Goal: Task Accomplishment & Management: Manage account settings

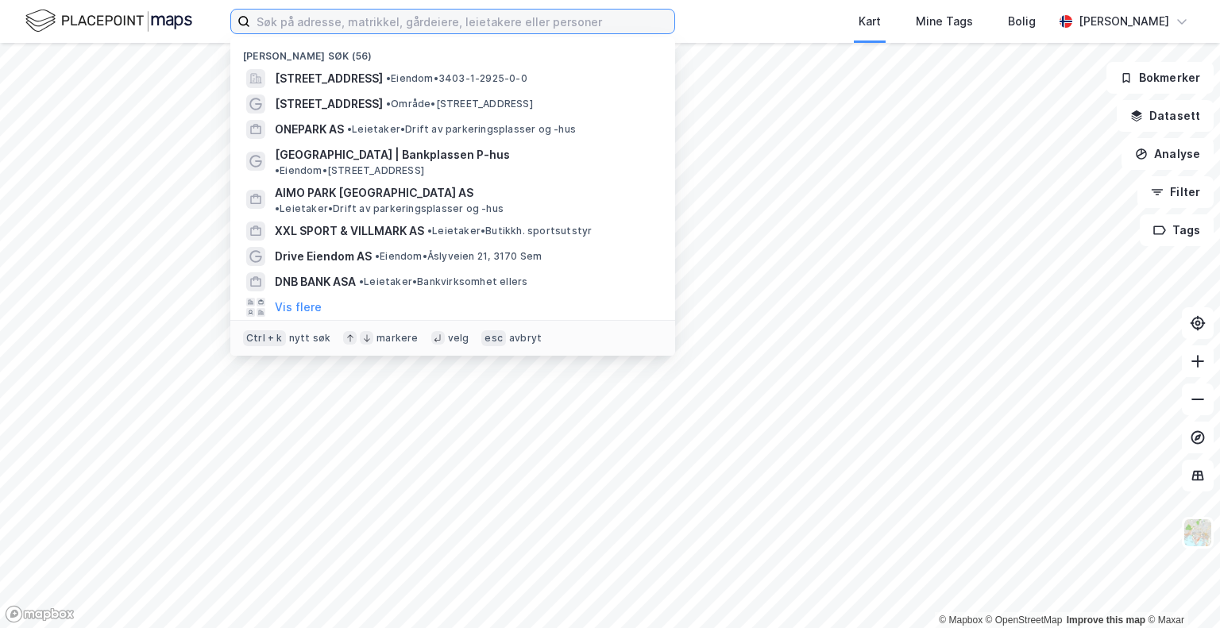
click at [400, 21] on input at bounding box center [462, 22] width 424 height 24
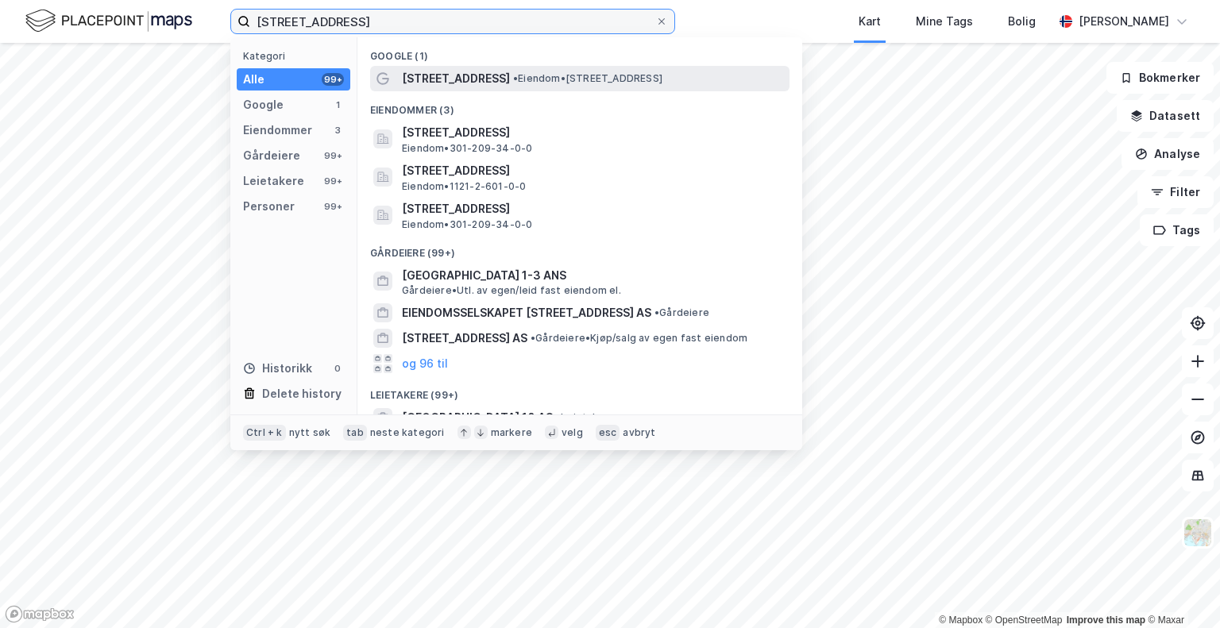
type input "[STREET_ADDRESS]"
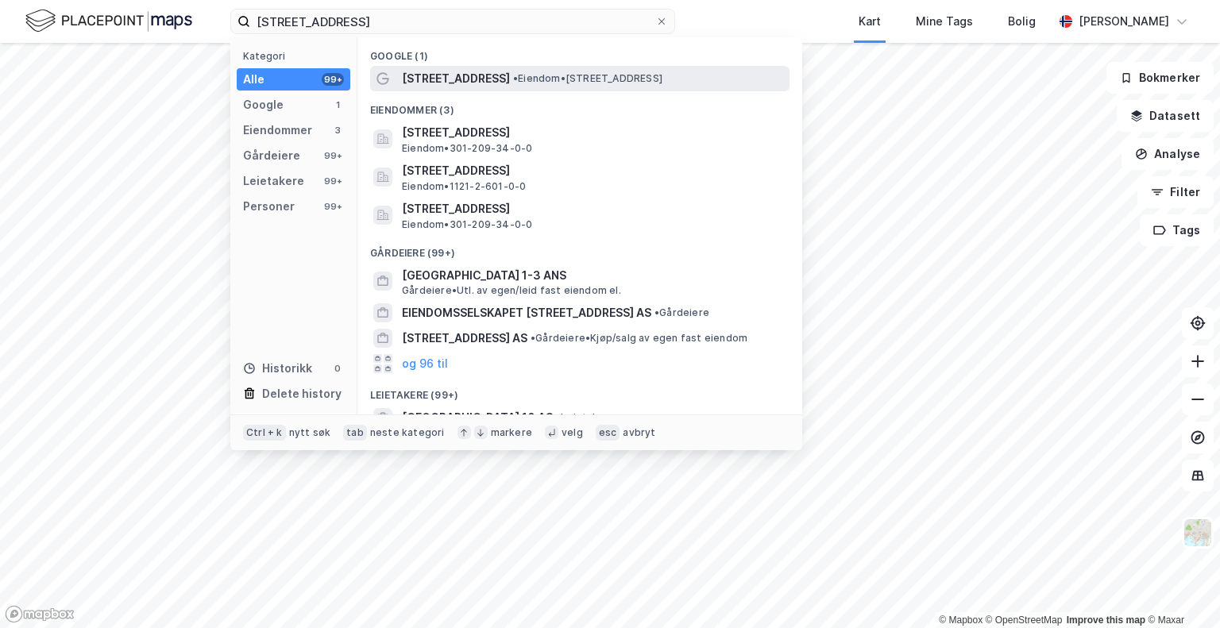
click at [455, 87] on span "[STREET_ADDRESS]" at bounding box center [456, 78] width 108 height 19
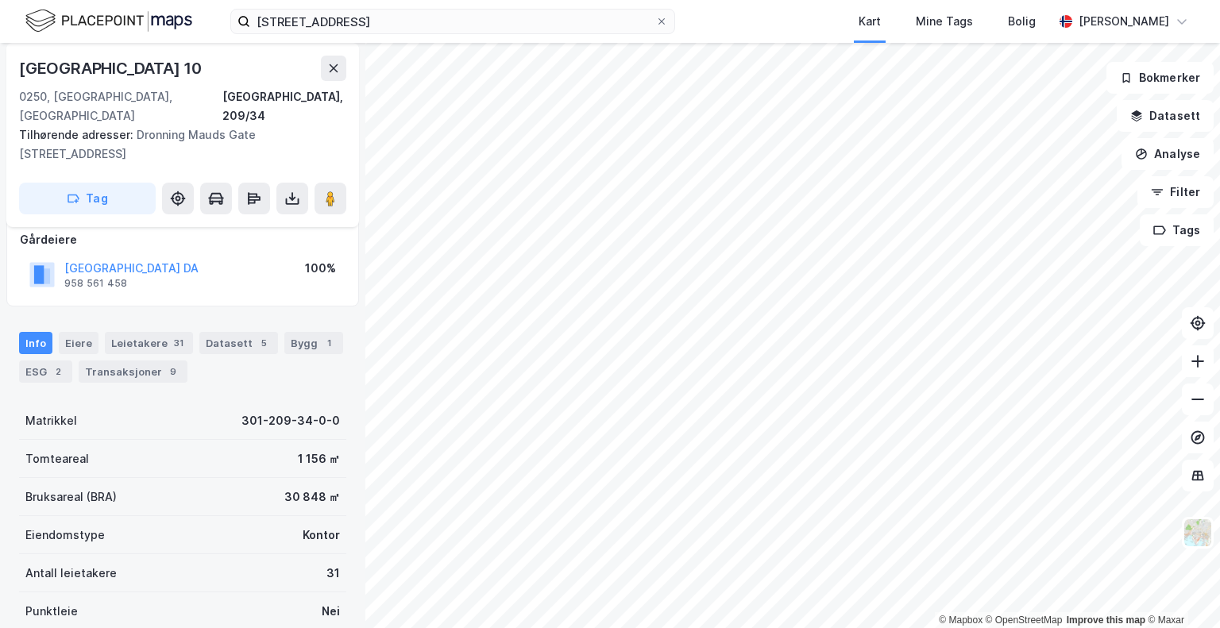
scroll to position [112, 0]
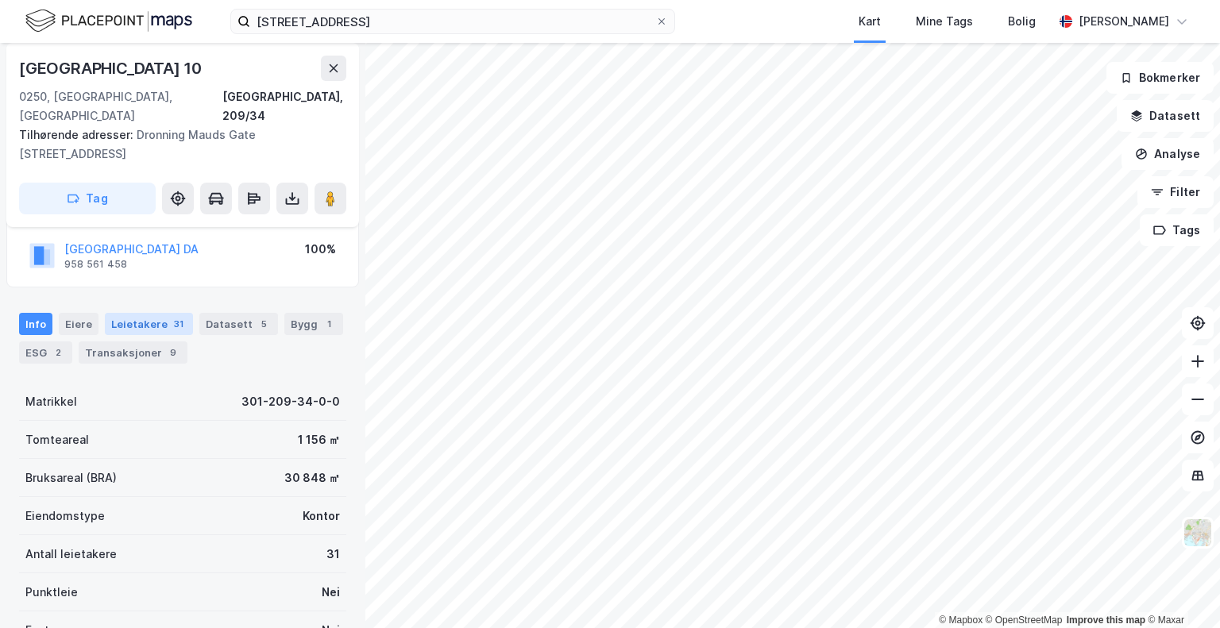
click at [141, 313] on div "Leietakere 31" at bounding box center [149, 324] width 88 height 22
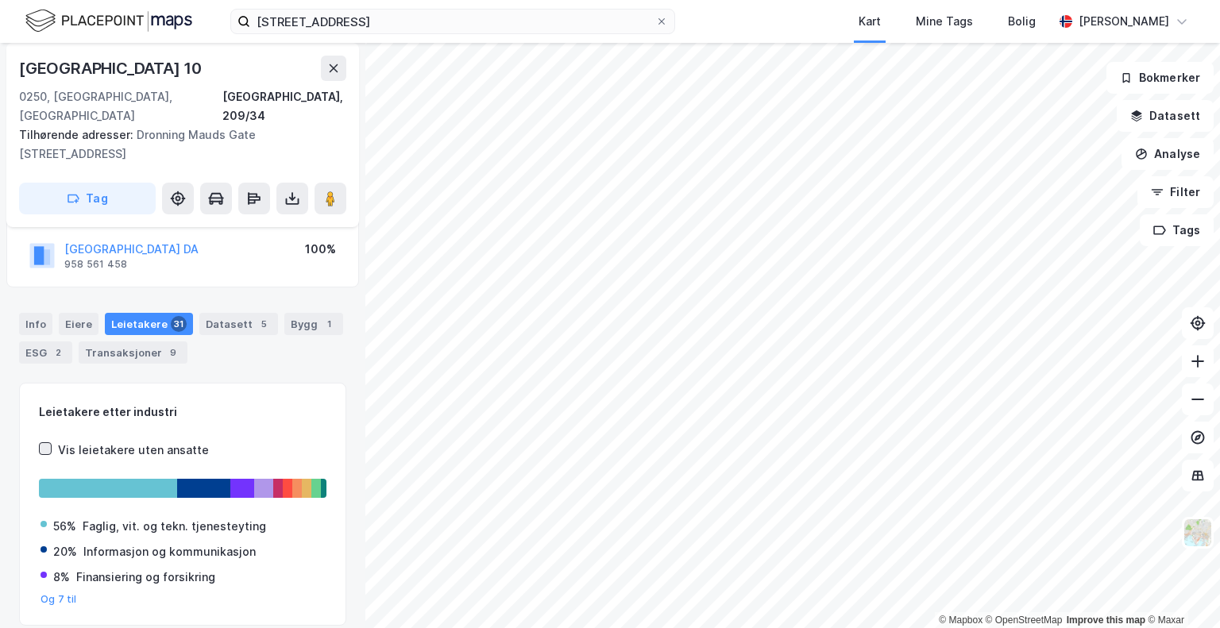
click at [46, 443] on div at bounding box center [45, 449] width 13 height 13
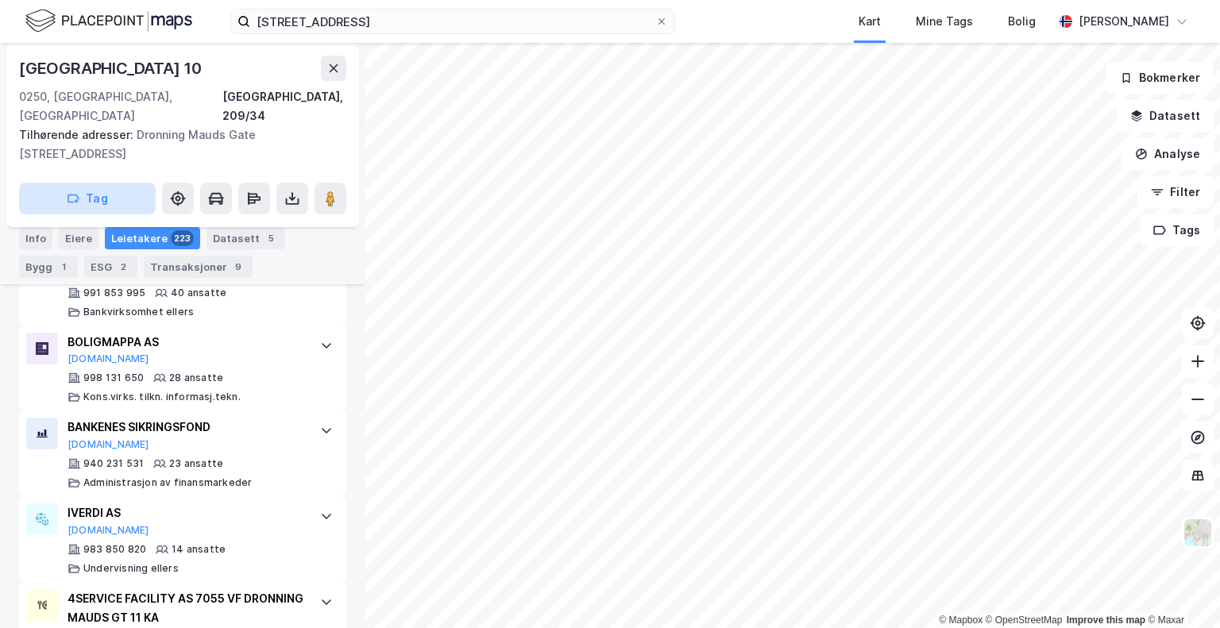
click at [94, 183] on button "Tag" at bounding box center [87, 199] width 137 height 32
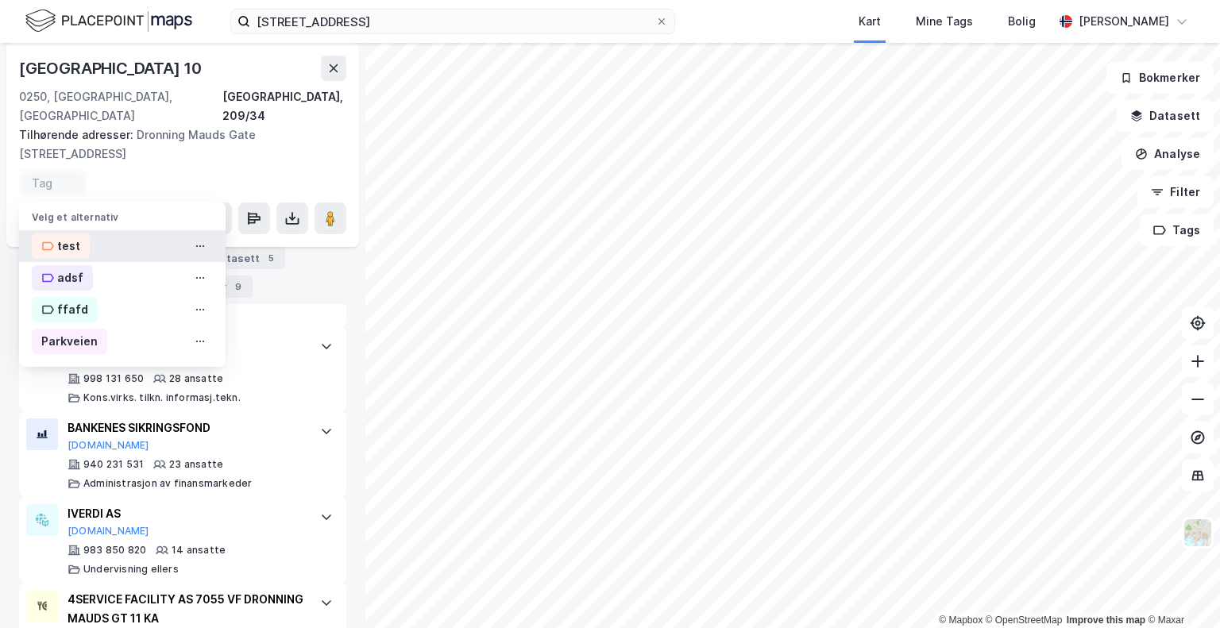
click at [140, 232] on div "test" at bounding box center [122, 246] width 207 height 32
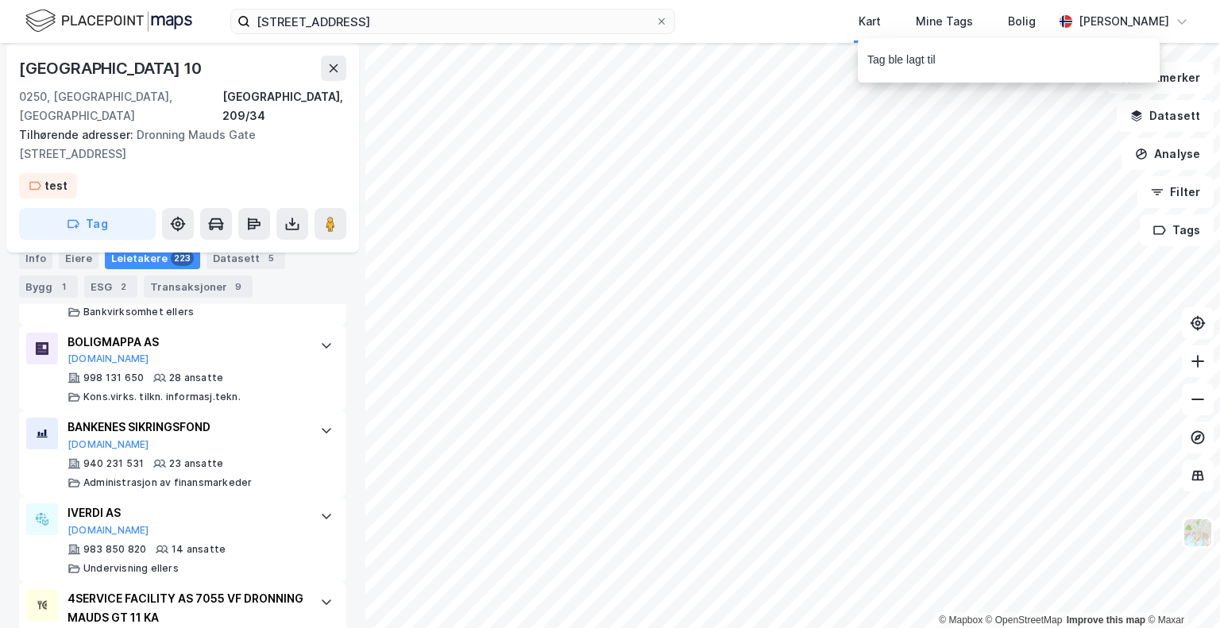
click at [964, 58] on div "Tag ble lagt til" at bounding box center [1008, 60] width 280 height 19
click at [1094, 25] on div "[PERSON_NAME]" at bounding box center [1124, 21] width 91 height 19
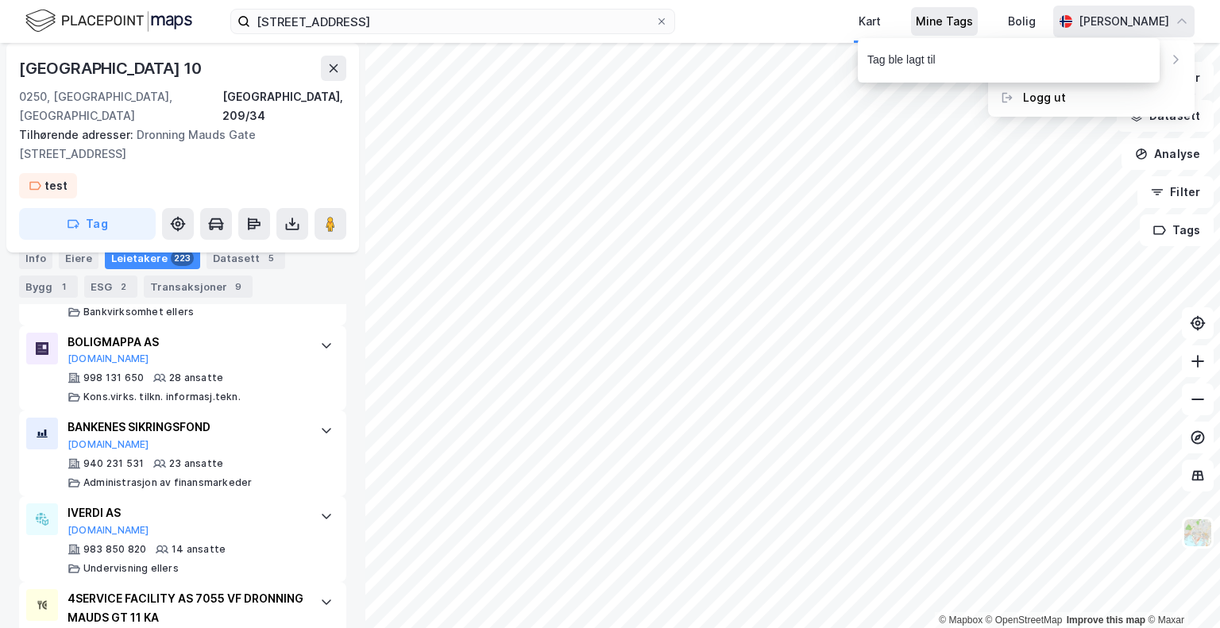
click at [953, 26] on div "Mine Tags" at bounding box center [944, 21] width 57 height 19
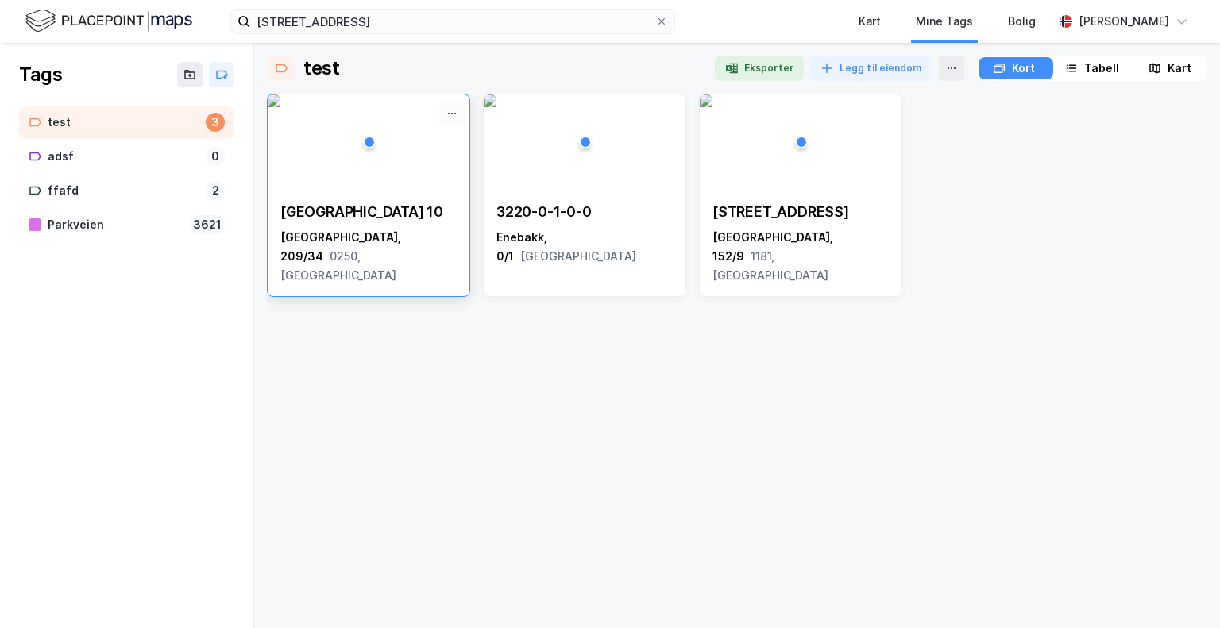
click at [454, 110] on icon at bounding box center [452, 113] width 13 height 13
click at [379, 266] on div "Fjerne [STREET_ADDRESS]" at bounding box center [368, 195] width 203 height 203
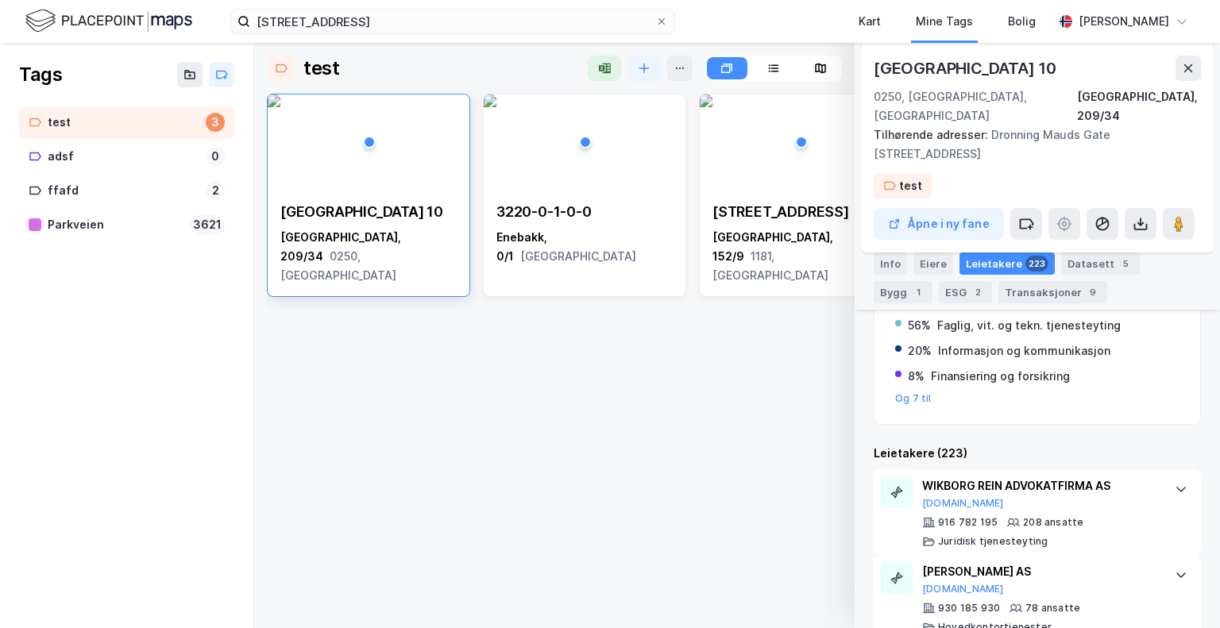
scroll to position [342, 0]
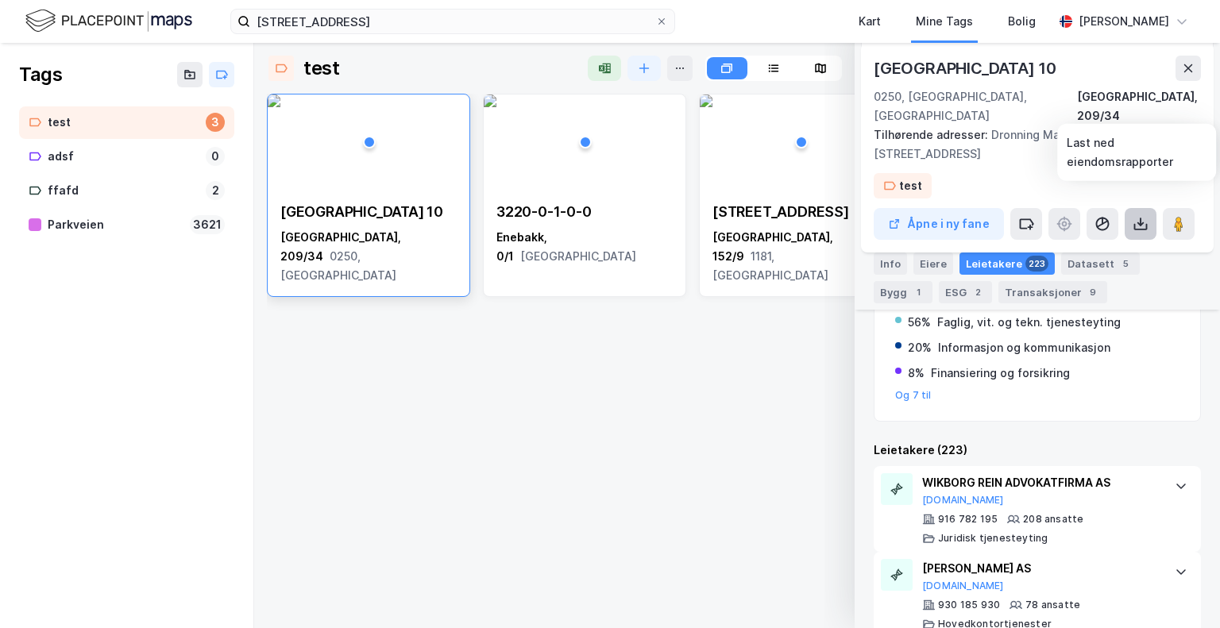
click at [1141, 216] on icon at bounding box center [1141, 224] width 16 height 16
click at [1142, 338] on div "20% Informasjon og kommunikasjon" at bounding box center [1037, 347] width 284 height 19
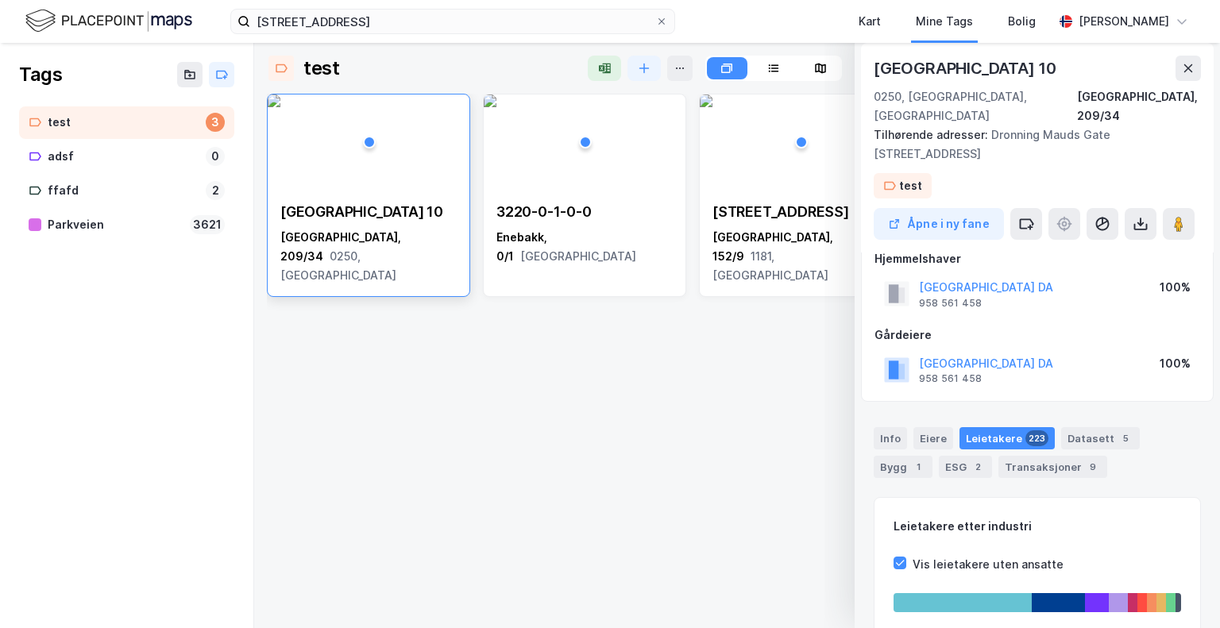
scroll to position [0, 0]
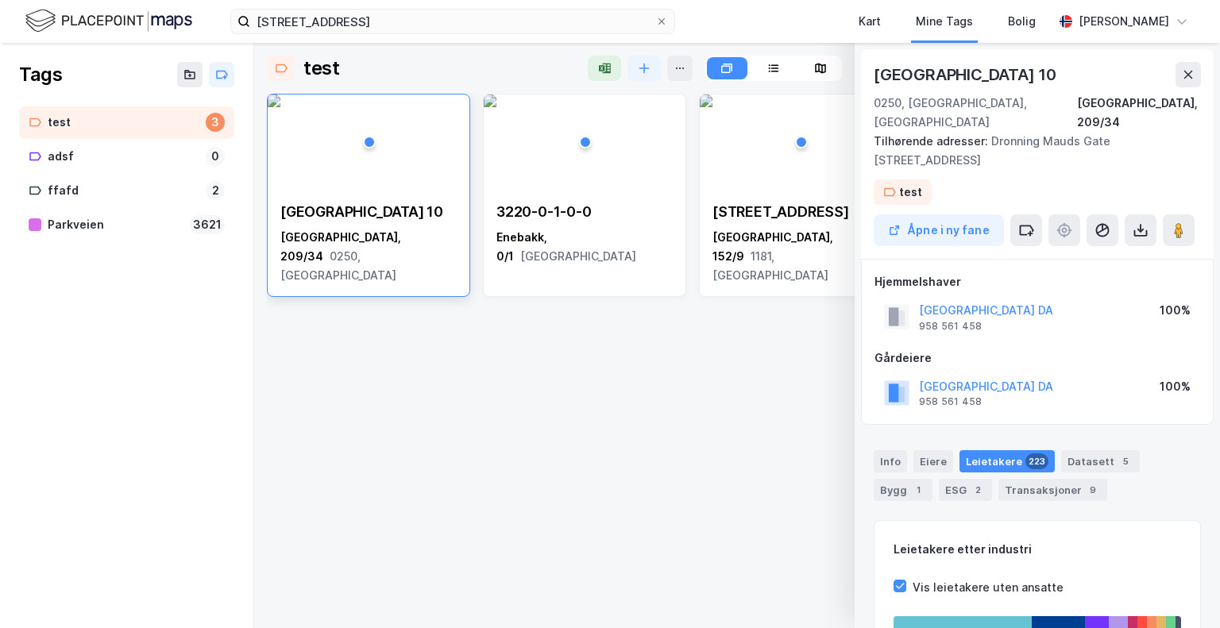
click at [696, 433] on div "[GEOGRAPHIC_DATA], 209/34 0250, [GEOGRAPHIC_DATA] 3220-0-1-0-0 Enebakk, 0/1 Ake…" at bounding box center [737, 355] width 941 height 522
click at [1188, 68] on button at bounding box center [1188, 74] width 25 height 25
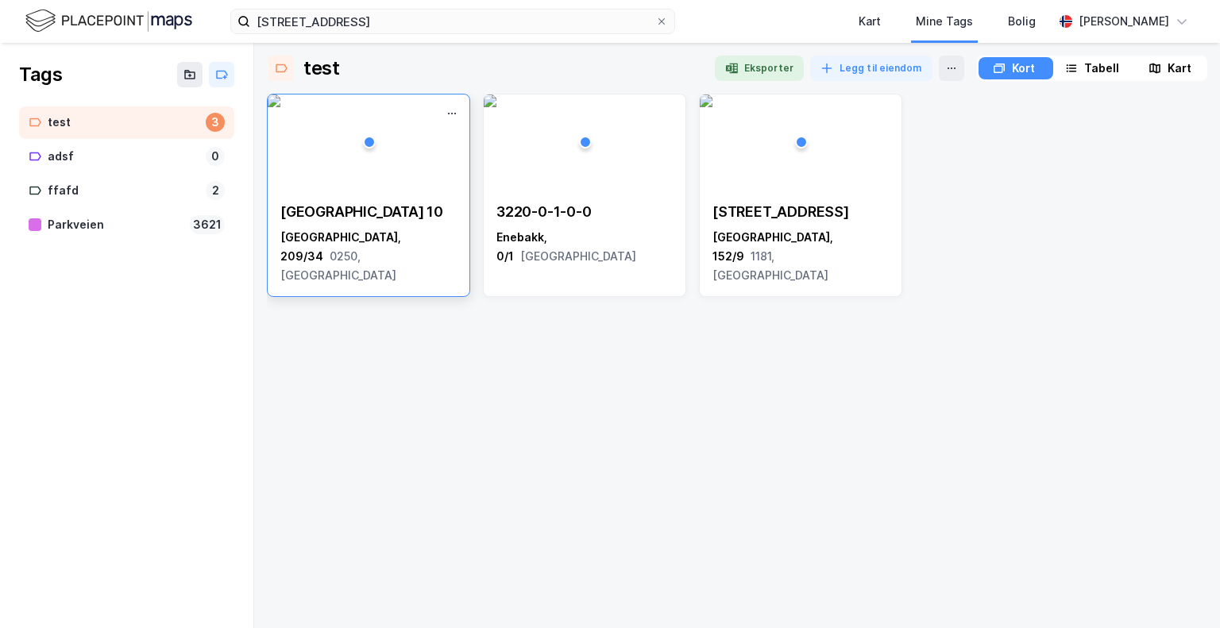
click at [280, 107] on img at bounding box center [274, 101] width 13 height 13
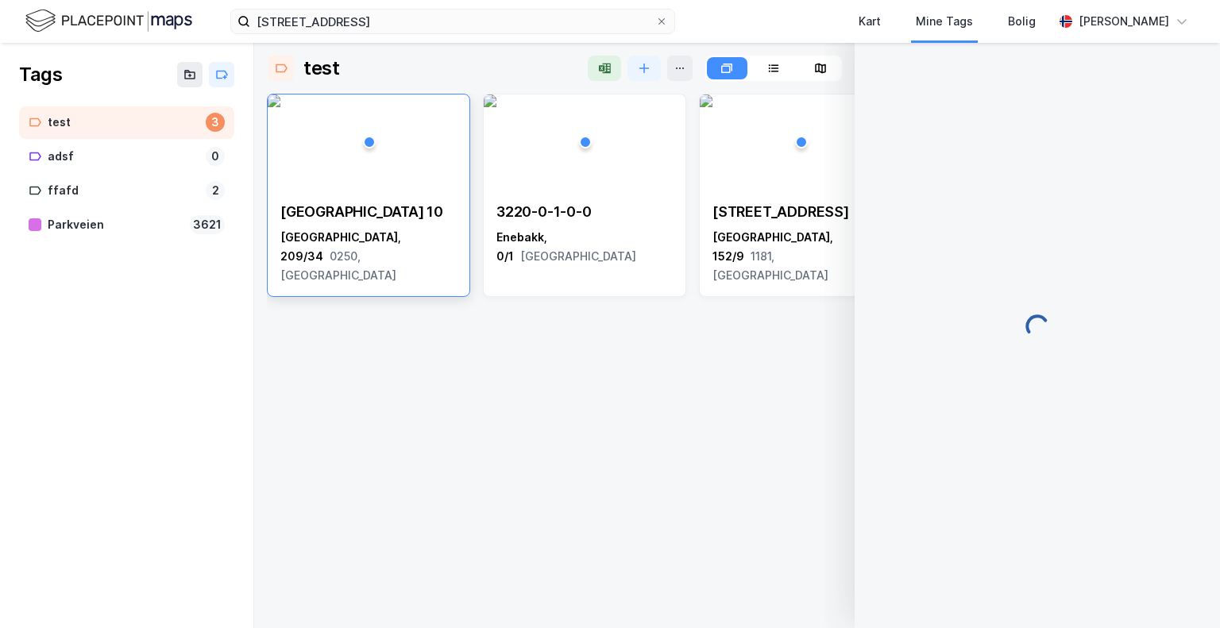
scroll to position [23, 0]
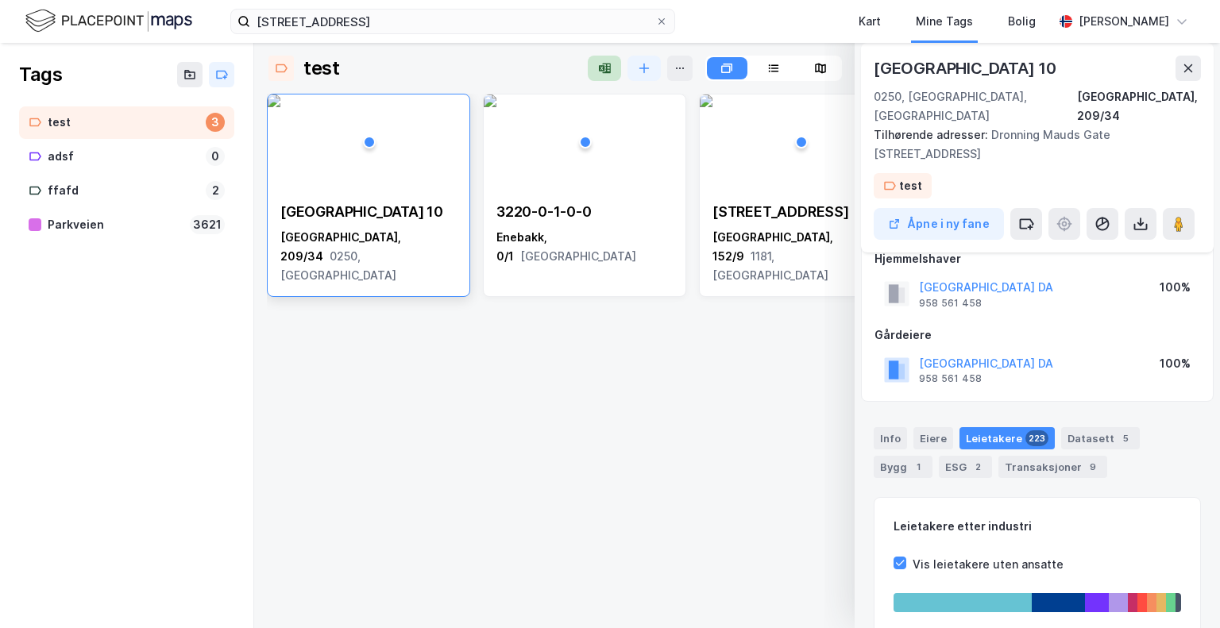
click at [601, 74] on icon "button" at bounding box center [604, 68] width 13 height 13
click at [780, 61] on div at bounding box center [775, 68] width 40 height 22
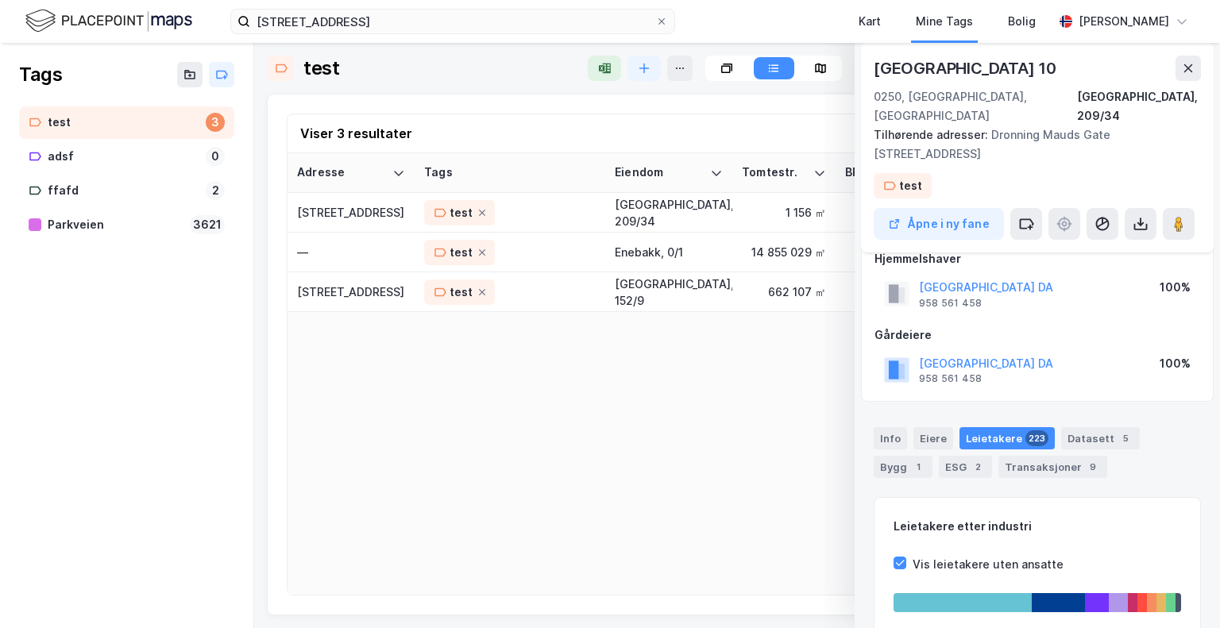
click at [817, 68] on icon at bounding box center [820, 68] width 13 height 13
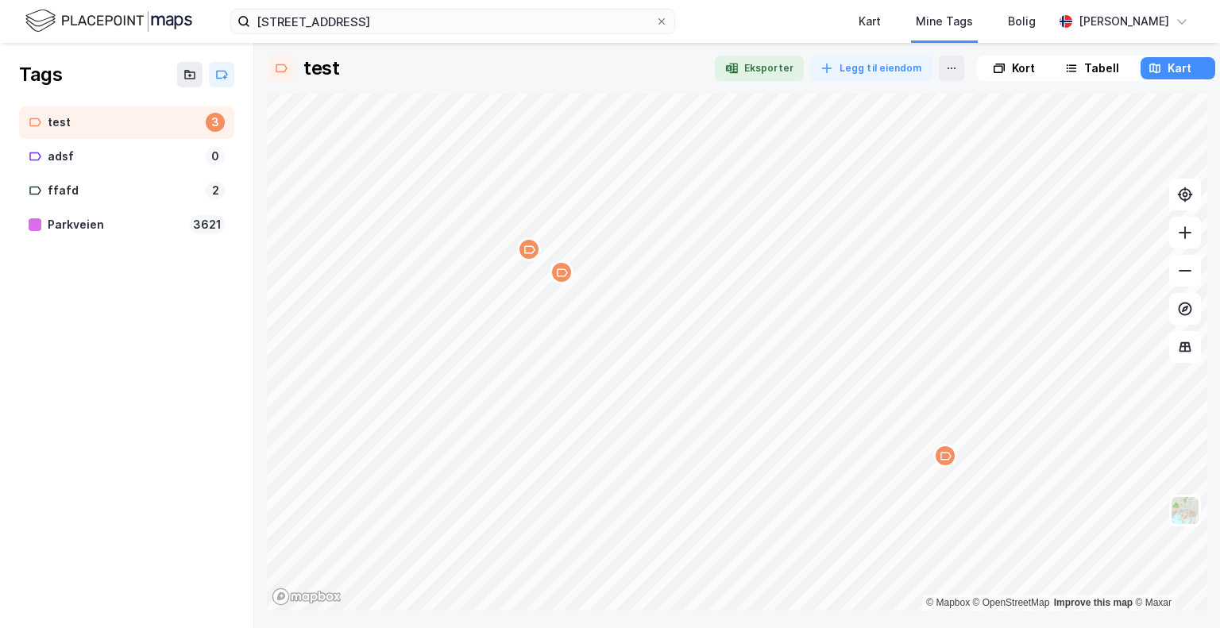
click at [1080, 64] on div "Tabell" at bounding box center [1093, 68] width 72 height 22
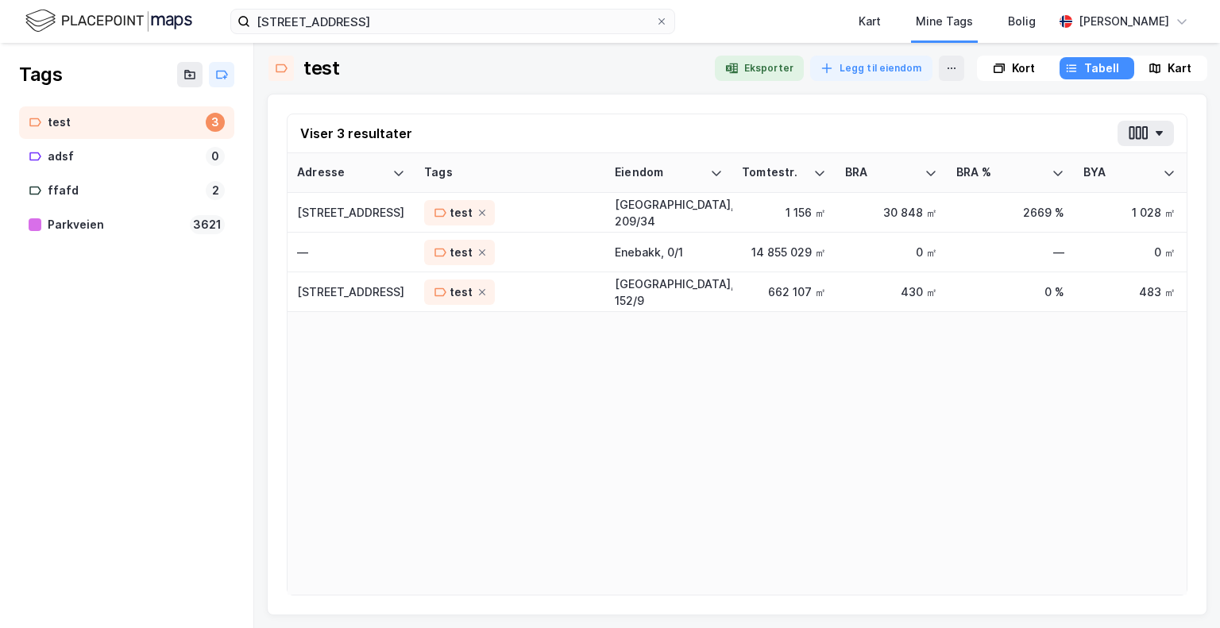
click at [995, 69] on icon at bounding box center [999, 69] width 8 height 6
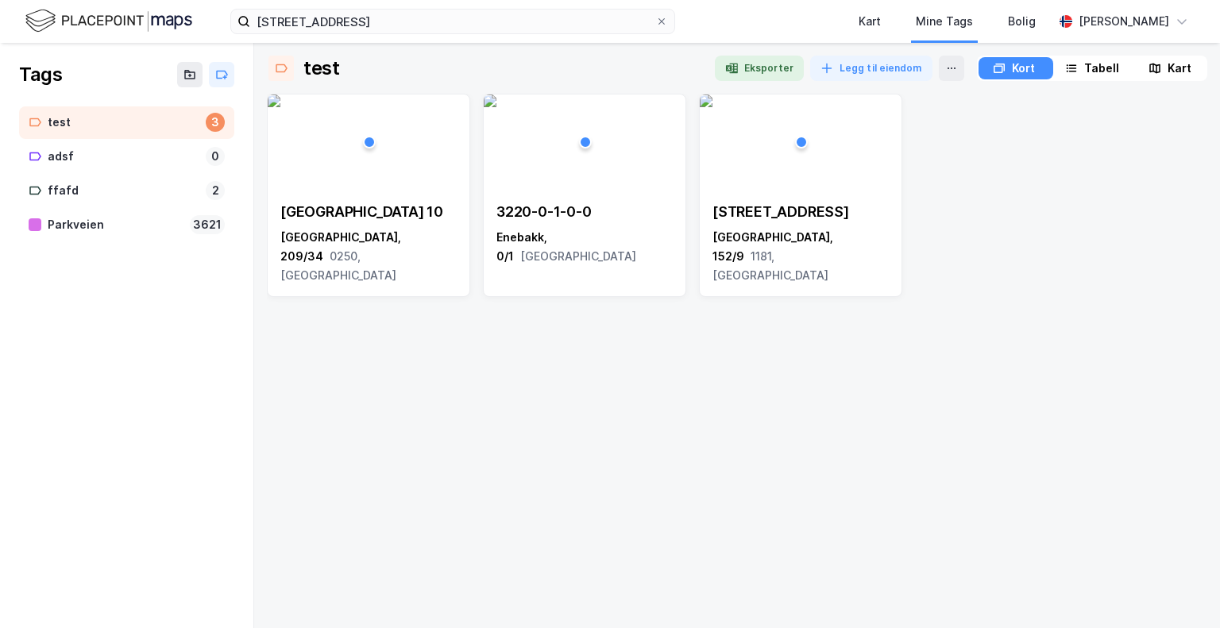
click at [1085, 71] on div "Tabell" at bounding box center [1101, 68] width 35 height 19
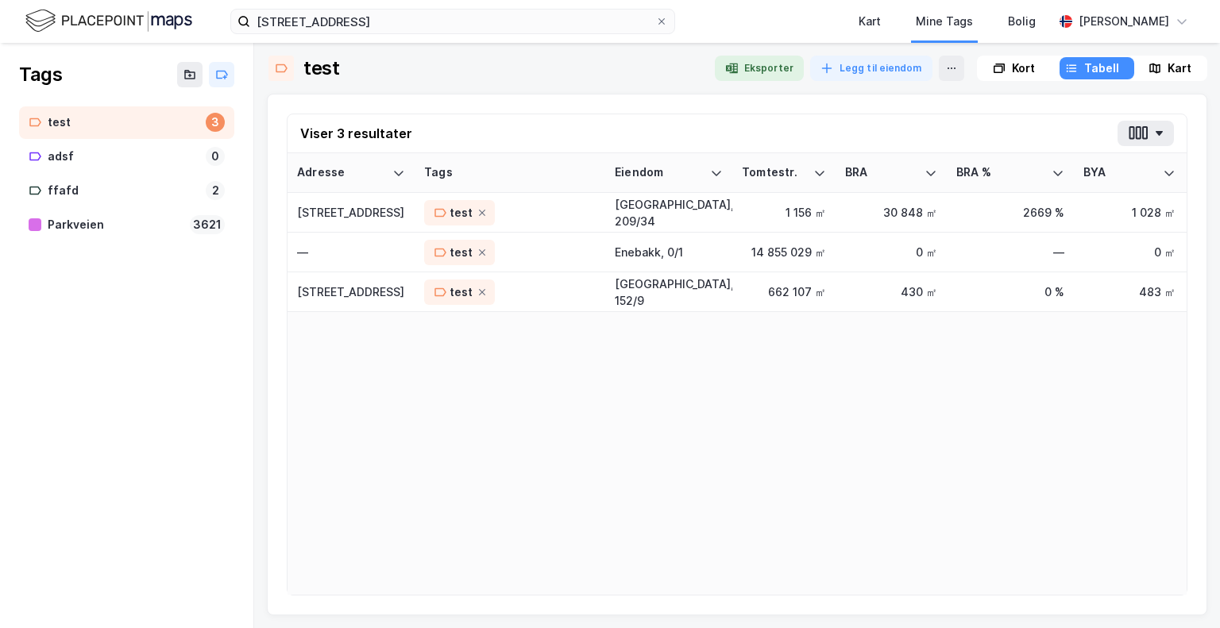
click at [43, 33] on img at bounding box center [108, 21] width 167 height 28
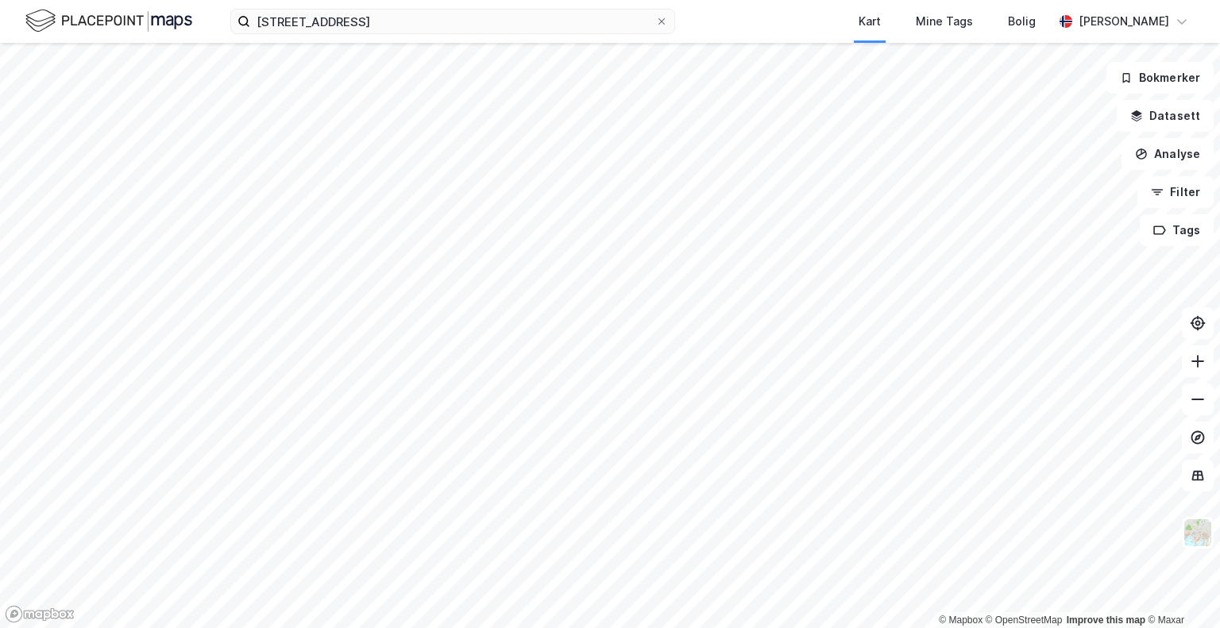
click at [102, 29] on img at bounding box center [108, 21] width 167 height 28
click at [46, 24] on img at bounding box center [108, 21] width 167 height 28
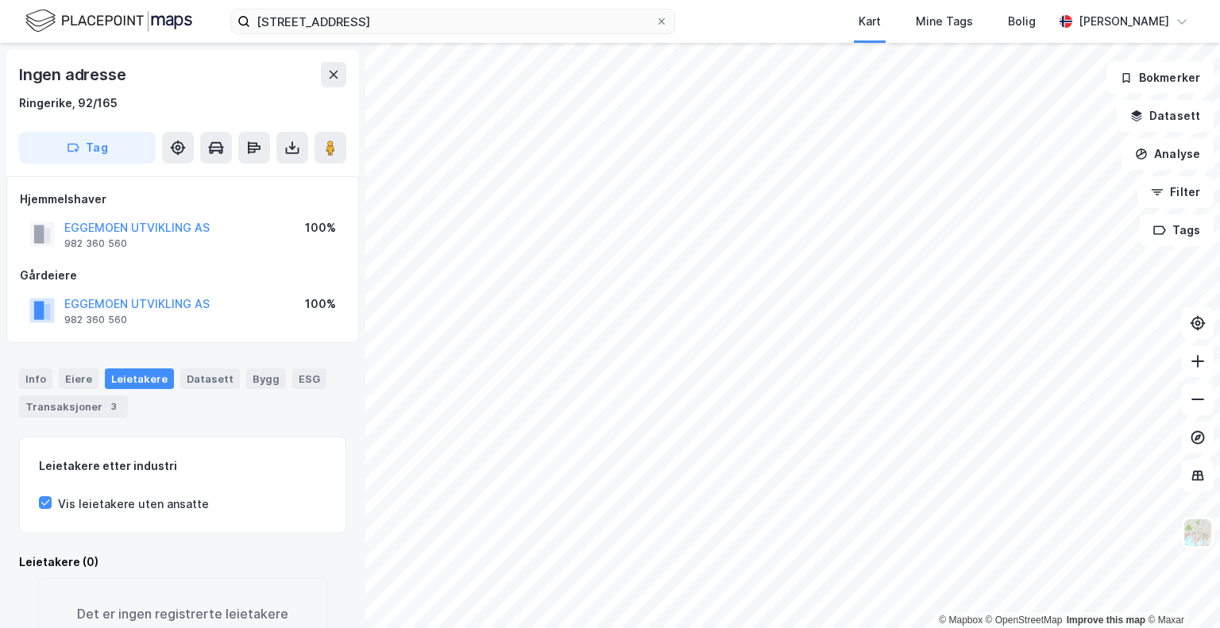
scroll to position [77, 0]
